Goal: Information Seeking & Learning: Learn about a topic

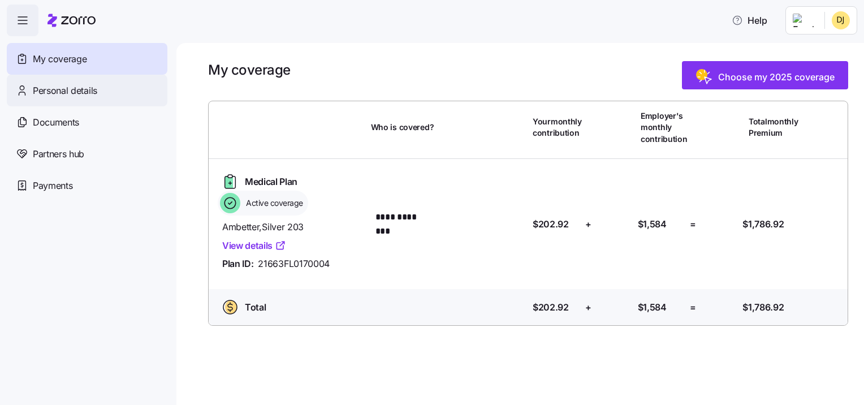
click at [66, 96] on span "Personal details" at bounding box center [65, 91] width 64 height 14
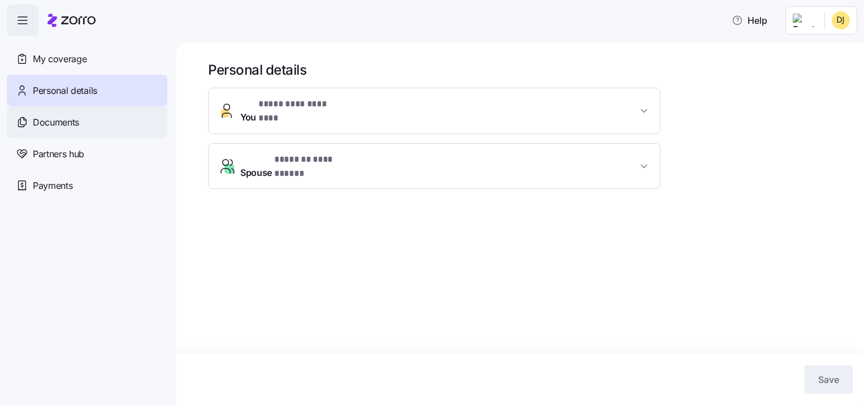
click at [47, 126] on span "Documents" at bounding box center [56, 122] width 46 height 14
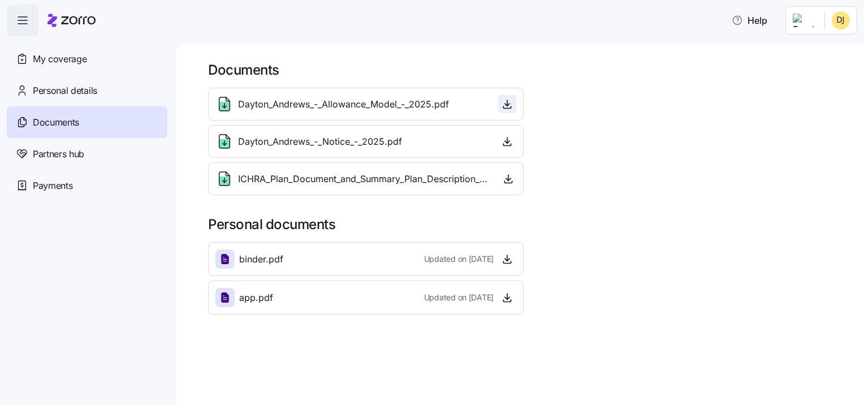
click at [507, 107] on icon "button" at bounding box center [507, 103] width 11 height 11
click at [63, 156] on span "Partners hub" at bounding box center [58, 154] width 51 height 14
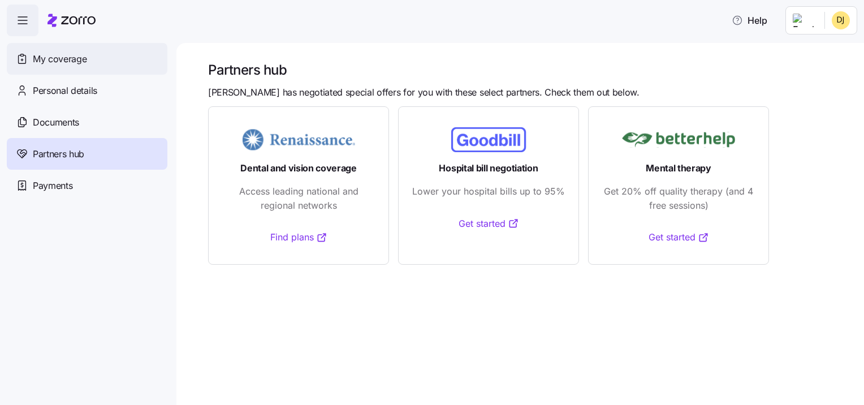
click at [59, 60] on span "My coverage" at bounding box center [60, 59] width 54 height 14
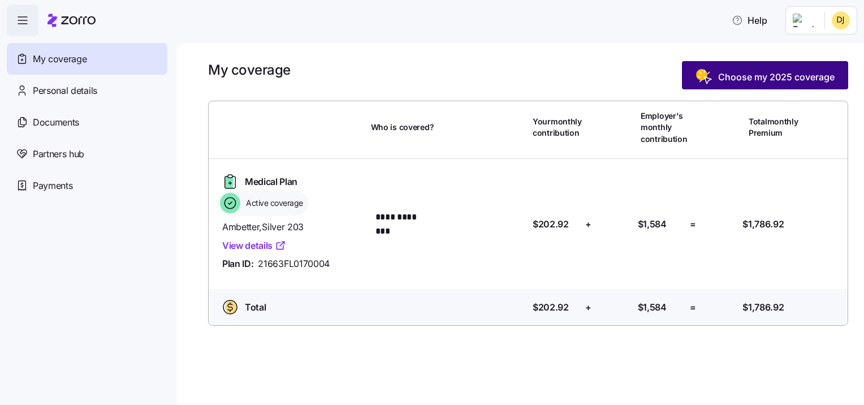
click at [824, 76] on span "Choose my 2025 coverage" at bounding box center [776, 77] width 116 height 14
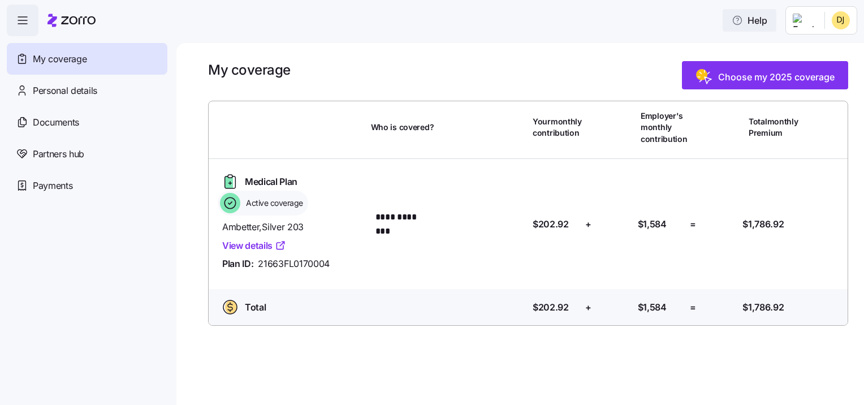
click at [743, 19] on span "Help" at bounding box center [750, 21] width 36 height 14
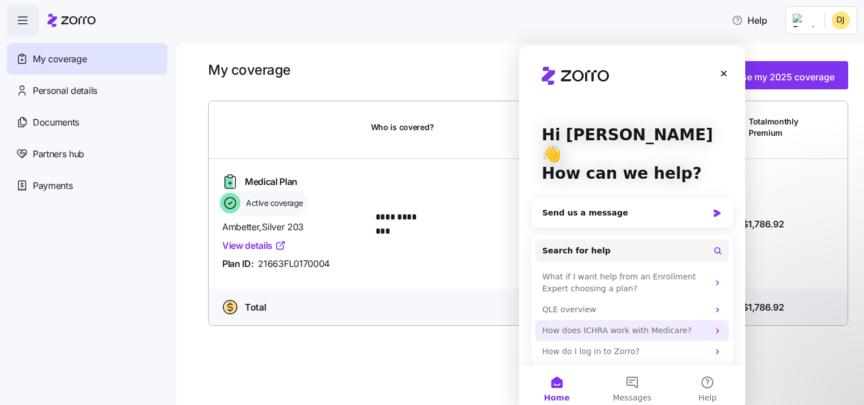
click at [702, 325] on div "How does ICHRA work with Medicare?" at bounding box center [625, 331] width 166 height 12
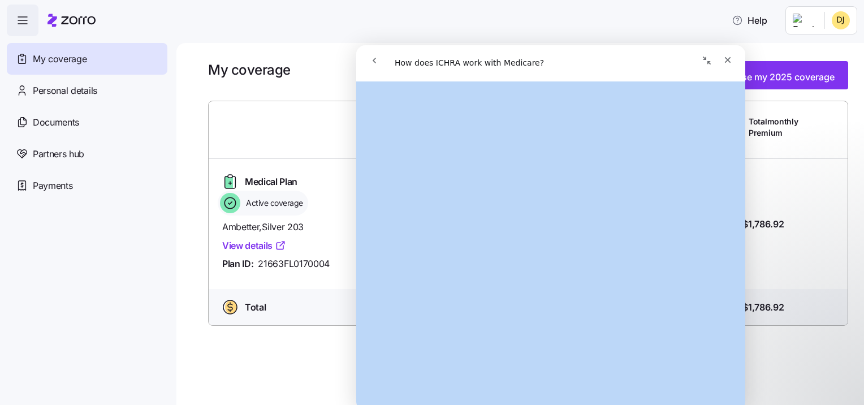
scroll to position [483, 0]
drag, startPoint x: 382, startPoint y: 101, endPoint x: 610, endPoint y: 199, distance: 248.5
click at [610, 199] on div "How does ICHRA work with Medicare? Did this answer your question? 😞 😐 😃 English…" at bounding box center [550, 245] width 389 height 329
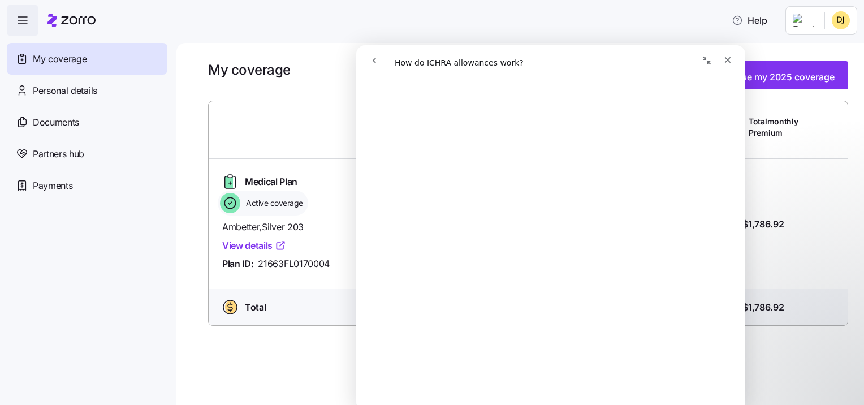
scroll to position [565, 0]
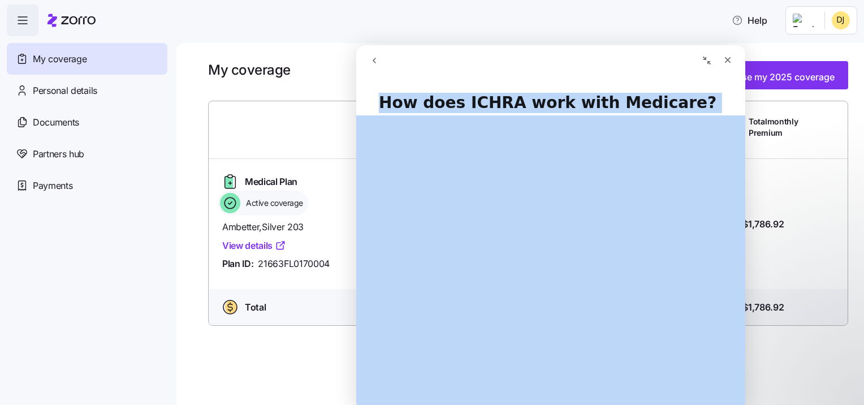
drag, startPoint x: 381, startPoint y: 102, endPoint x: 588, endPoint y: 289, distance: 279.0
click at [588, 289] on div "How does ICHRA work with Medicare? Did this answer your question? 😞 😐 😃 English…" at bounding box center [550, 245] width 389 height 329
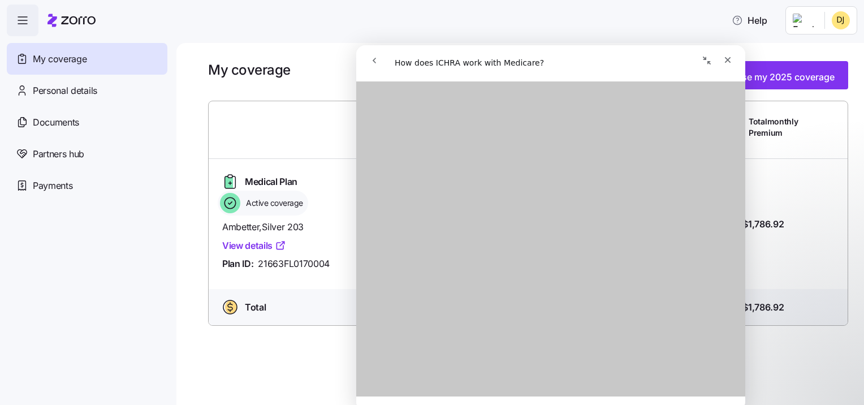
scroll to position [736, 0]
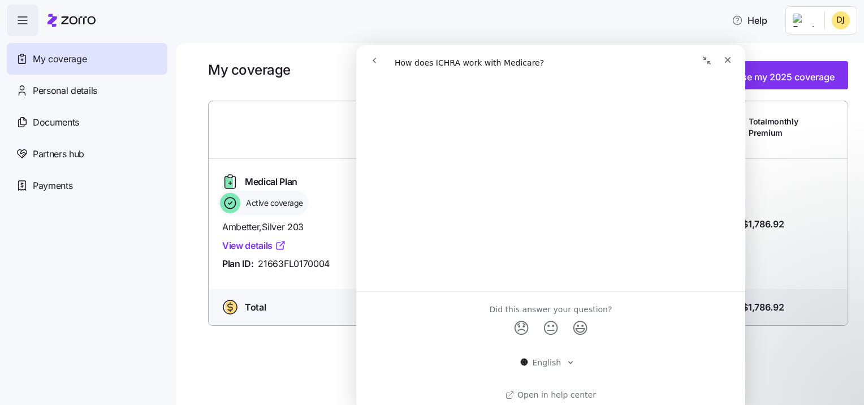
click at [706, 314] on div "Did this answer your question?" at bounding box center [551, 311] width 362 height 12
drag, startPoint x: 745, startPoint y: 126, endPoint x: 1102, endPoint y: 175, distance: 360.1
click at [745, 128] on div "How does ICHRA work with Medicare? Did this answer your question? 😞 😐 😃 English…" at bounding box center [550, 245] width 389 height 329
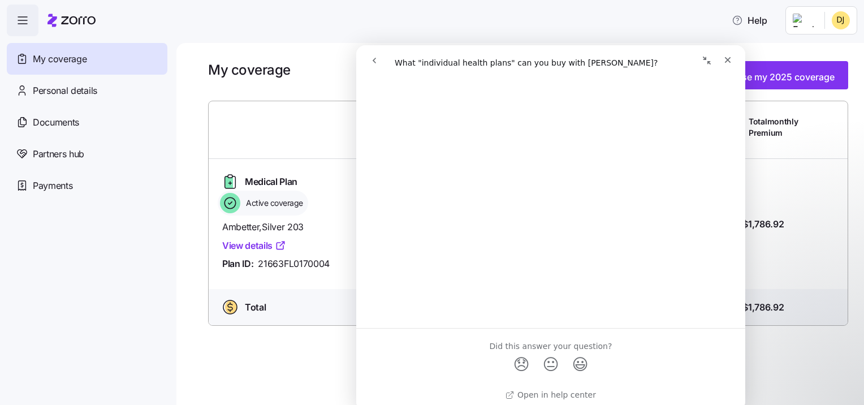
scroll to position [534, 0]
click at [727, 59] on icon "Close" at bounding box center [728, 60] width 6 height 6
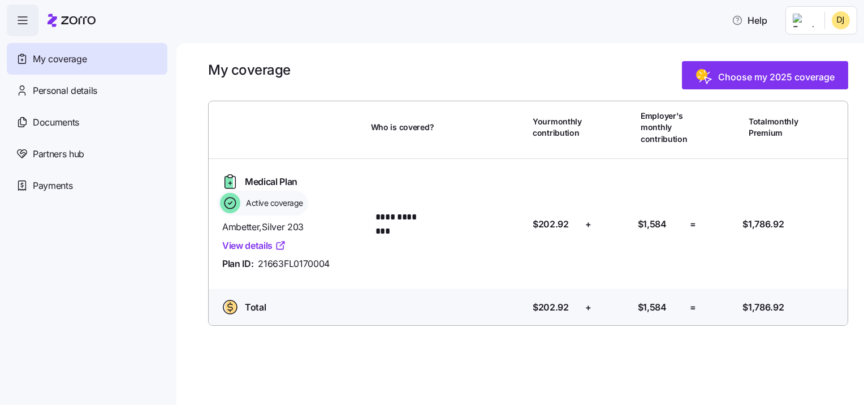
scroll to position [0, 0]
click at [839, 18] on html "**********" at bounding box center [432, 199] width 864 height 398
click at [824, 66] on div "Log out" at bounding box center [811, 69] width 44 height 12
